Goal: Communication & Community: Answer question/provide support

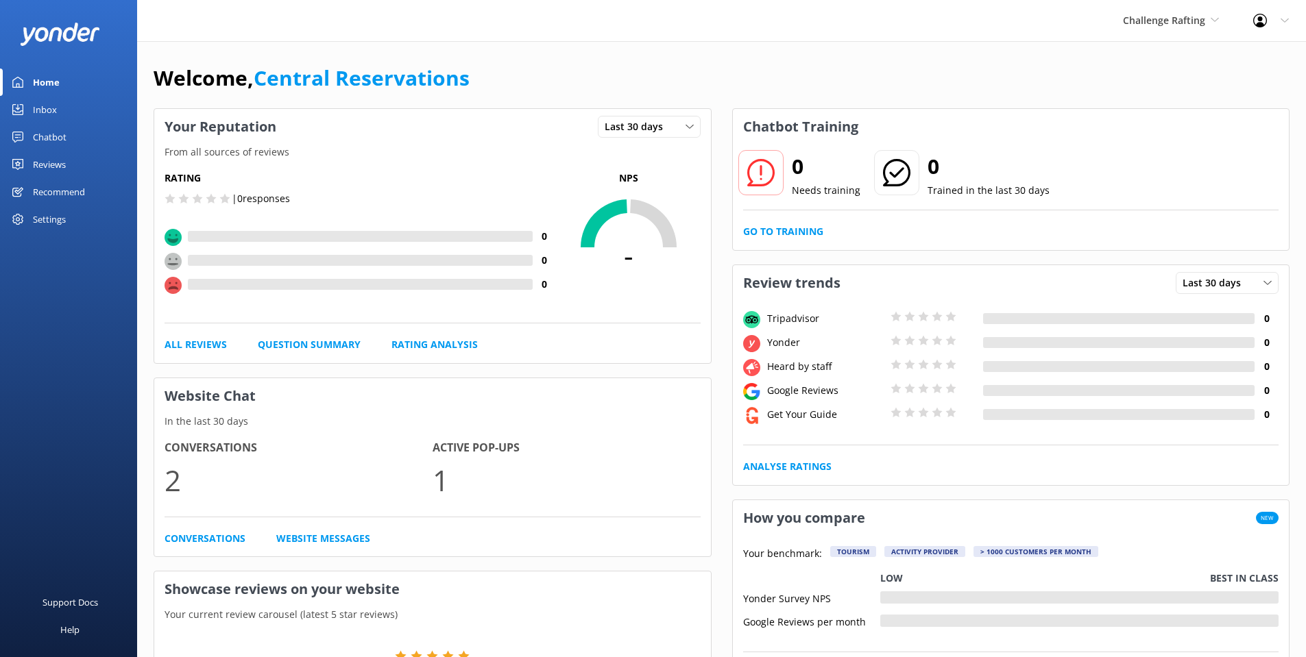
click at [42, 104] on div "Inbox" at bounding box center [45, 109] width 24 height 27
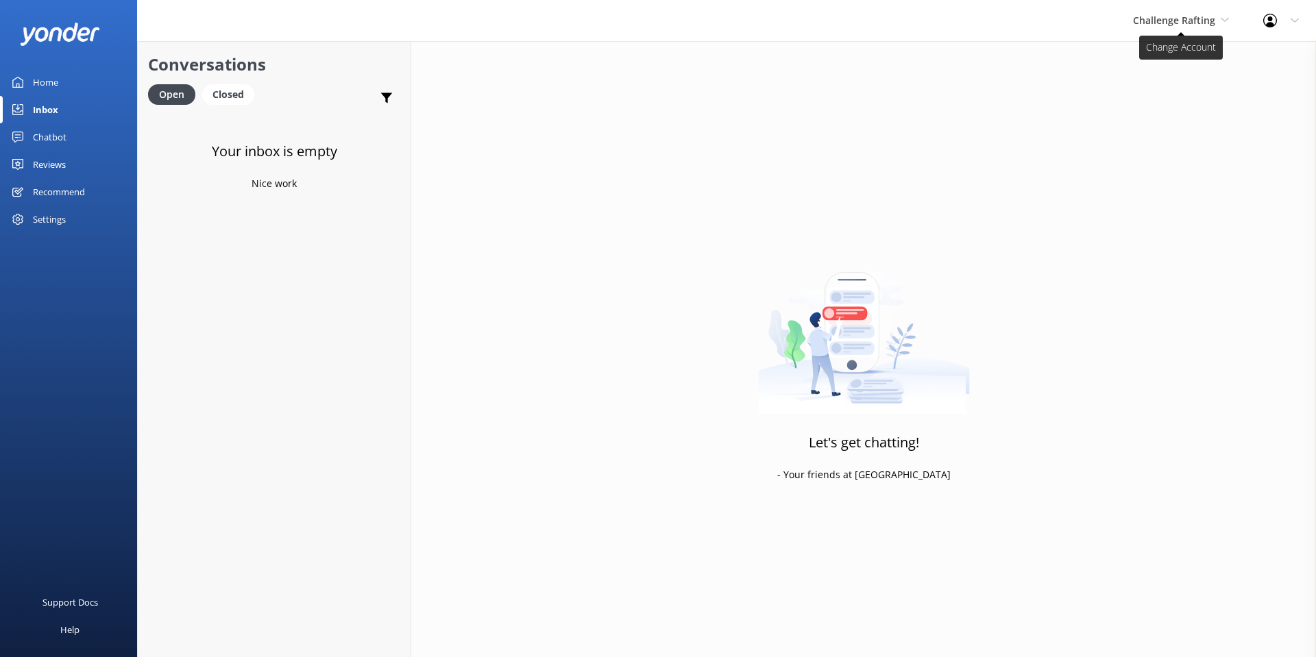
click at [1186, 21] on span "Challenge Rafting" at bounding box center [1174, 20] width 82 height 13
click at [1167, 52] on link "Milford Sound Scenic Flights" at bounding box center [1184, 57] width 137 height 33
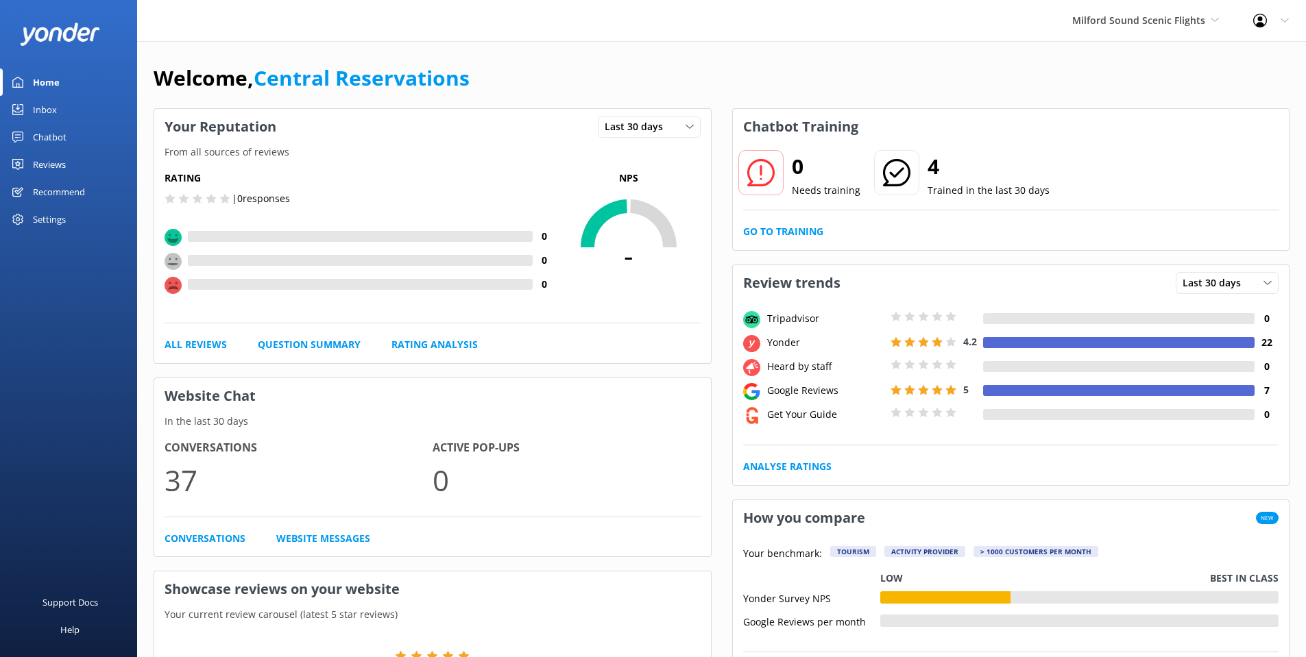
click at [29, 110] on link "Inbox" at bounding box center [68, 109] width 137 height 27
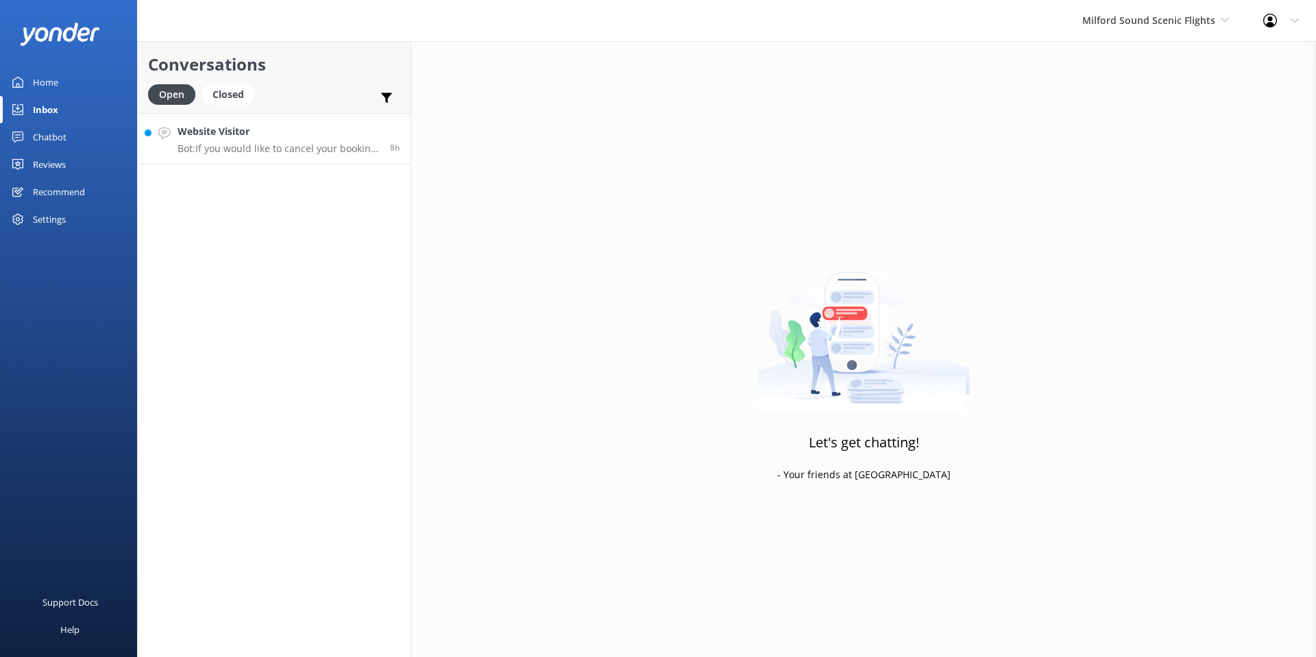
click at [236, 134] on h4 "Website Visitor" at bounding box center [279, 131] width 202 height 15
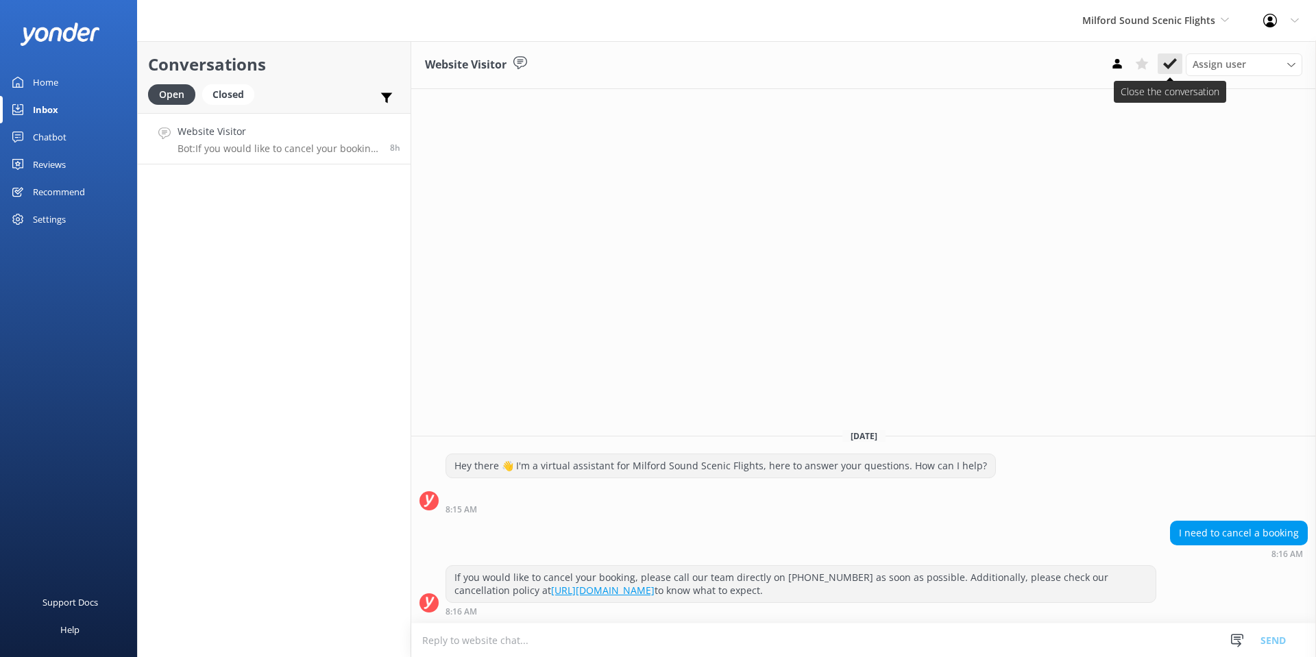
click at [1174, 64] on icon at bounding box center [1170, 64] width 14 height 14
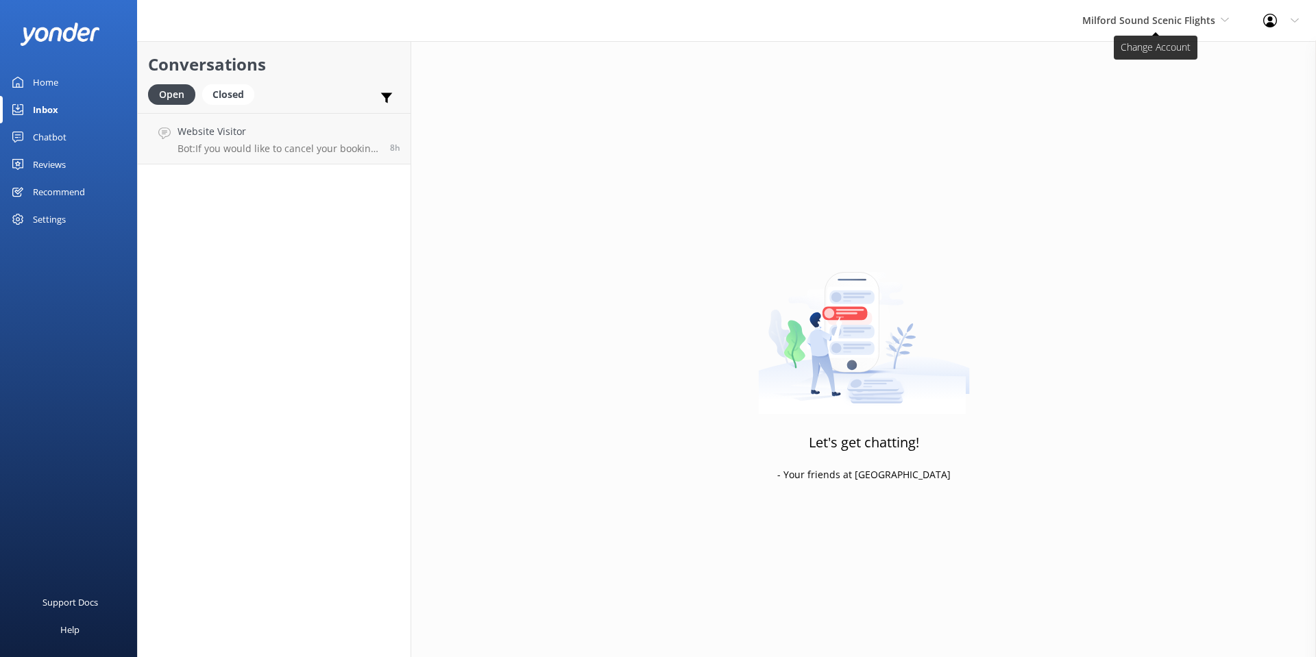
click at [1172, 14] on span "Milford Sound Scenic Flights" at bounding box center [1148, 20] width 133 height 13
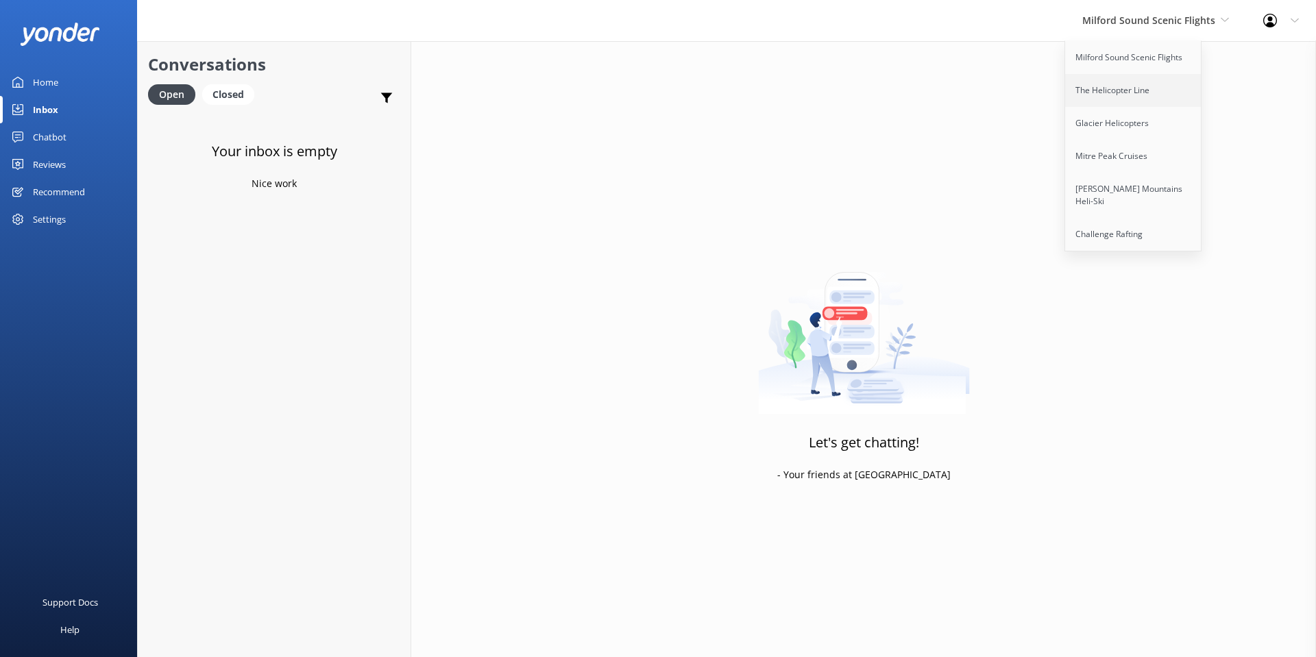
click at [1132, 86] on link "The Helicopter Line" at bounding box center [1133, 90] width 137 height 33
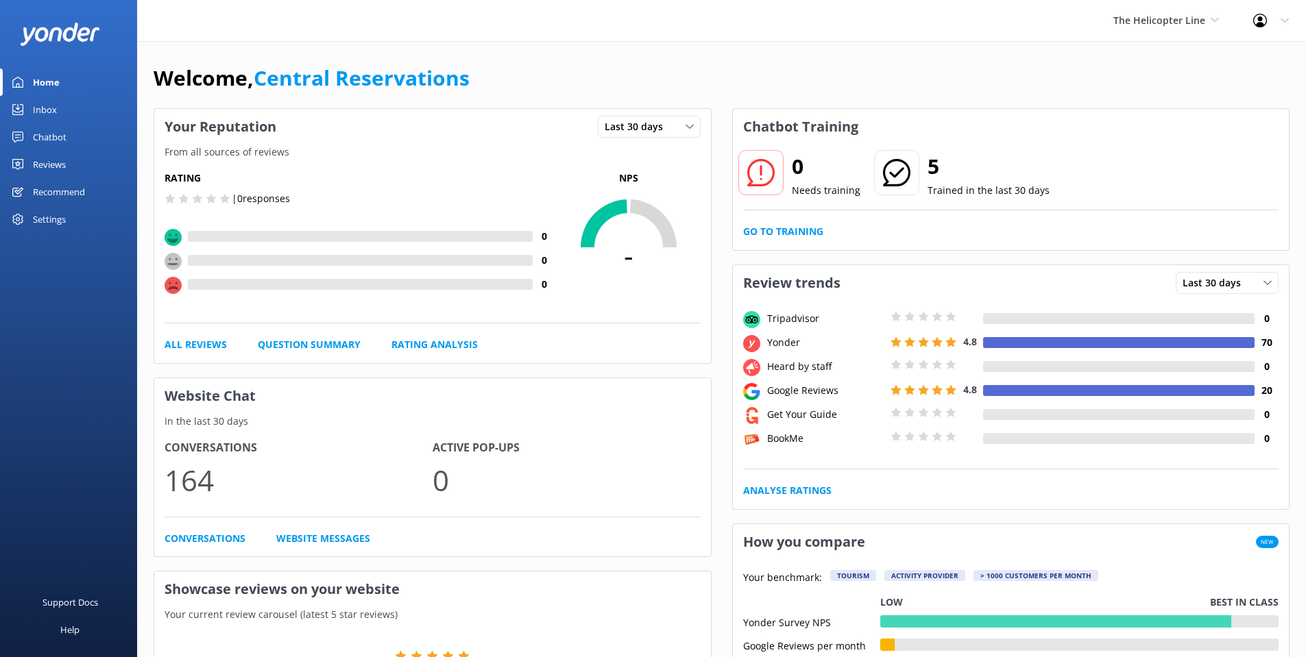
click at [49, 103] on div "Inbox" at bounding box center [45, 109] width 24 height 27
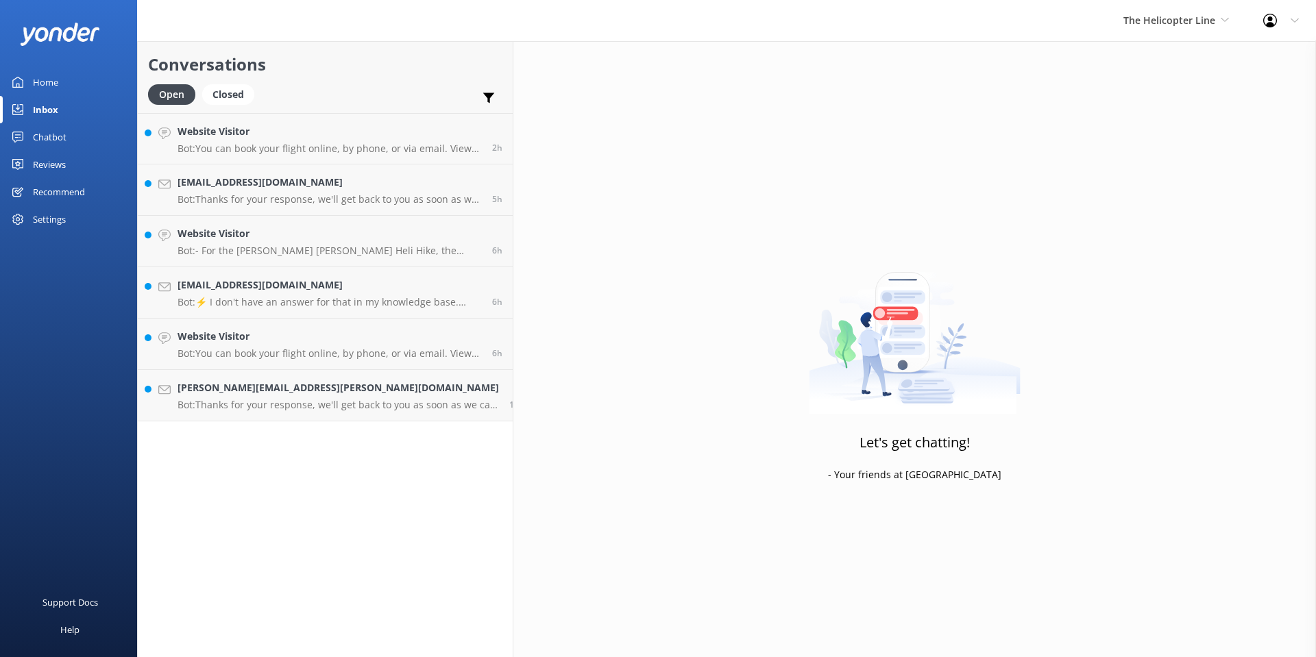
click at [319, 402] on p "Bot: Thanks for your response, we'll get back to you as soon as we can during o…" at bounding box center [338, 405] width 321 height 12
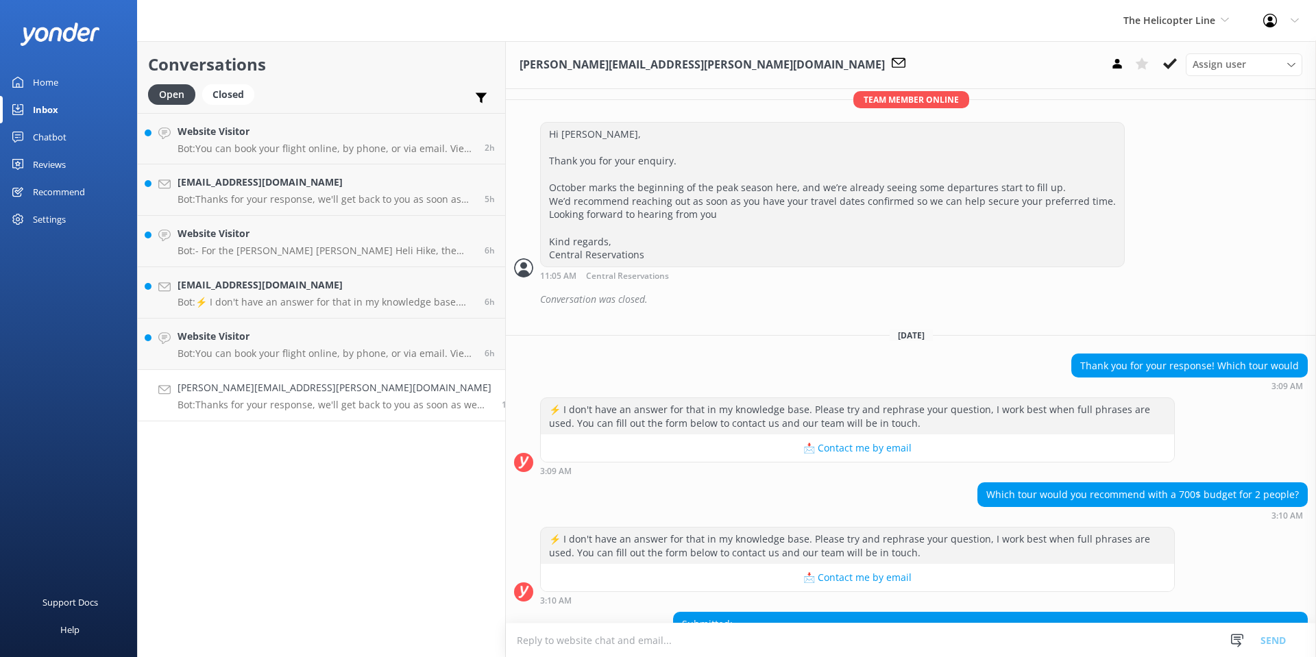
scroll to position [611, 0]
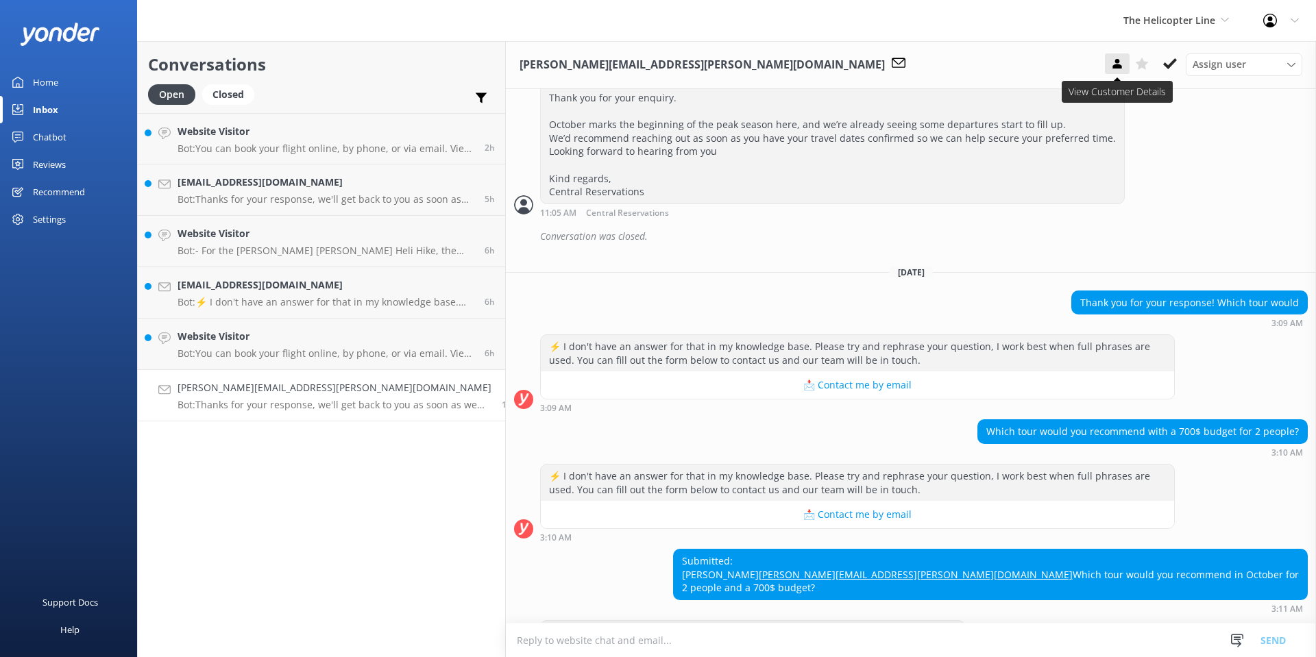
click at [1112, 62] on icon at bounding box center [1117, 64] width 14 height 14
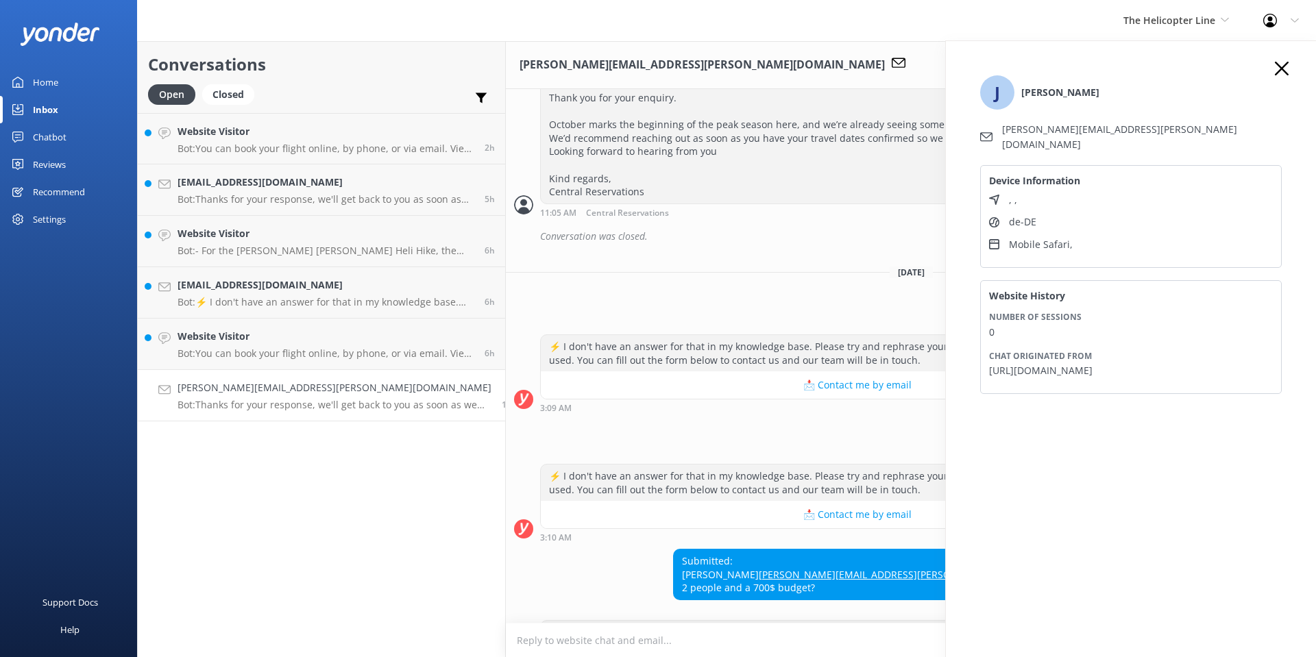
click at [1282, 73] on icon at bounding box center [1282, 69] width 14 height 14
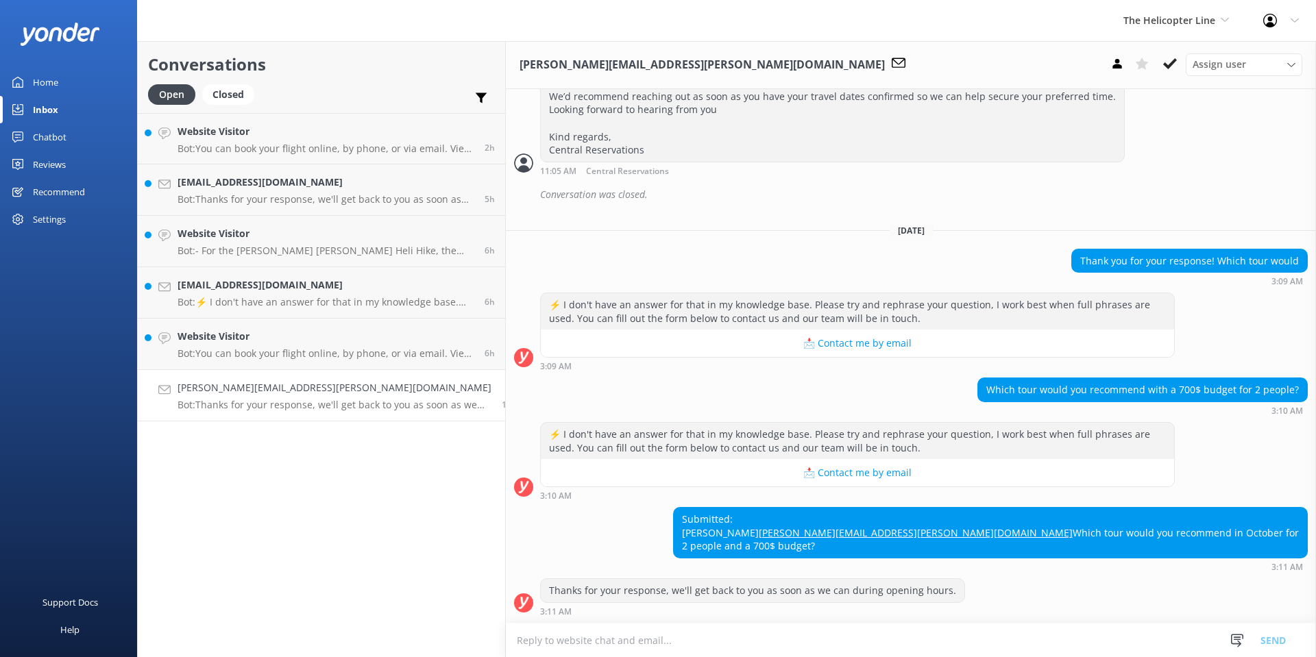
scroll to position [680, 0]
click at [578, 646] on textarea at bounding box center [911, 641] width 810 height 34
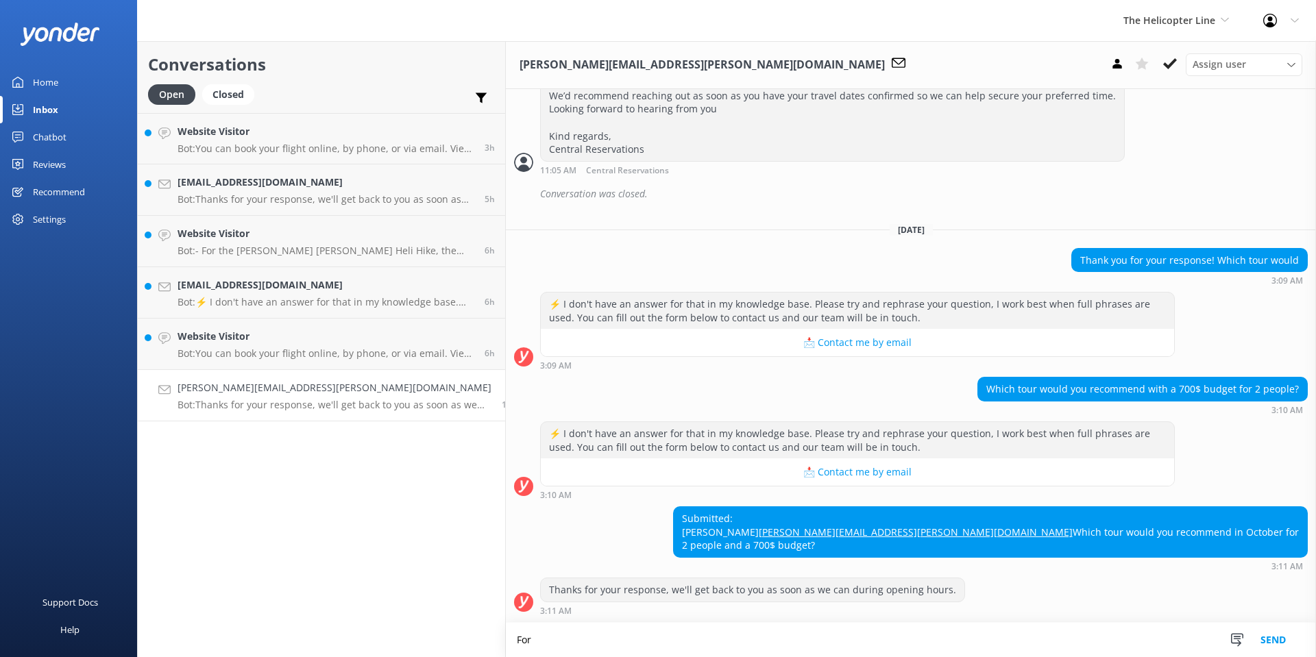
scroll to position [681, 0]
type textarea "For [GEOGRAPHIC_DATA], y"
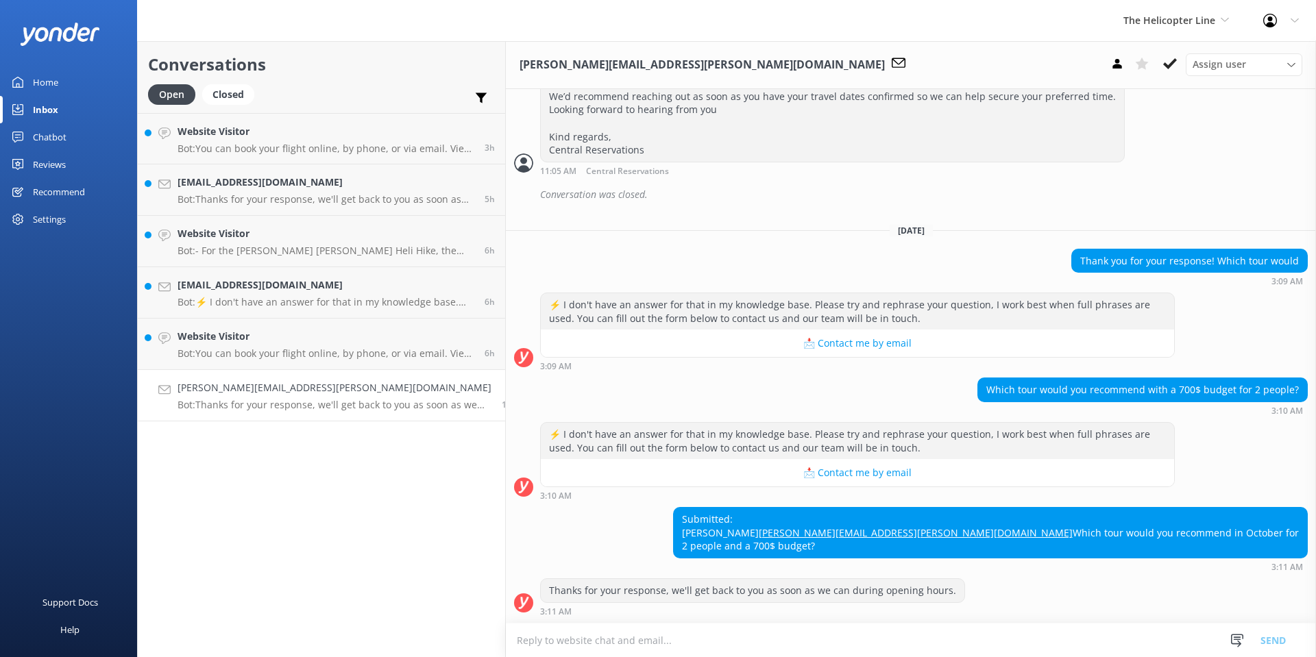
scroll to position [680, 0]
drag, startPoint x: 938, startPoint y: 552, endPoint x: 1299, endPoint y: 549, distance: 361.2
click at [1299, 549] on div "Submitted: [PERSON_NAME] [PERSON_NAME][EMAIL_ADDRESS][PERSON_NAME][DOMAIN_NAME]…" at bounding box center [911, 539] width 810 height 64
copy div "Which tour would you recommend in October for 2 people and a 700$ budget?"
